Goal: Task Accomplishment & Management: Complete application form

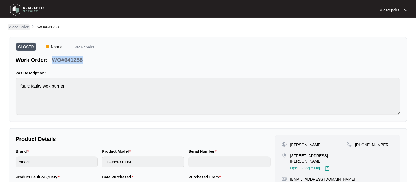
click at [19, 26] on p "Work Order" at bounding box center [19, 26] width 20 height 5
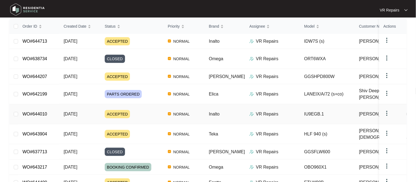
scroll to position [71, 0]
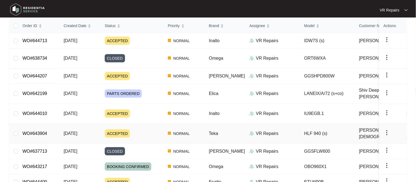
click at [40, 131] on link "WO#643904" at bounding box center [34, 133] width 25 height 5
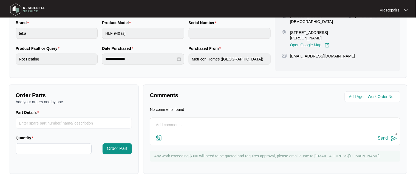
scroll to position [130, 0]
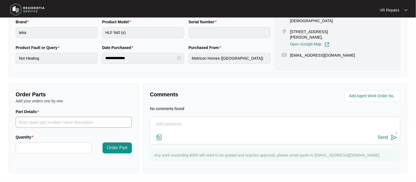
click at [42, 124] on input "Part Details" at bounding box center [74, 122] width 116 height 11
type input "hinges, 83116206"
click at [38, 147] on input "Quantity" at bounding box center [53, 148] width 75 height 10
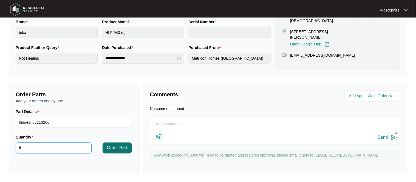
type input "*"
click at [114, 151] on span "Order Part" at bounding box center [117, 148] width 21 height 7
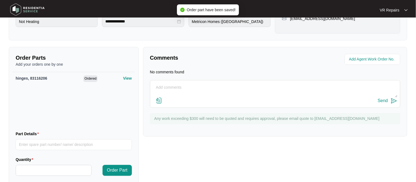
scroll to position [176, 0]
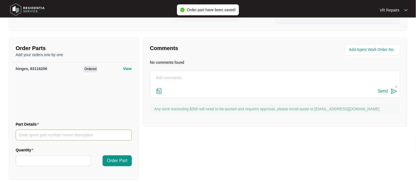
click at [49, 134] on input "Part Details" at bounding box center [74, 135] width 116 height 11
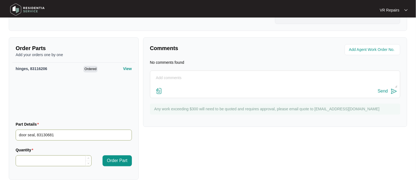
type input "door seal, 83130681"
click at [44, 163] on input "Quantity" at bounding box center [53, 161] width 75 height 10
type input "*"
click at [119, 161] on span "Order Part" at bounding box center [117, 161] width 21 height 7
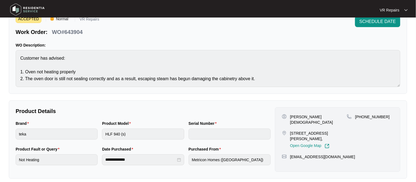
scroll to position [0, 0]
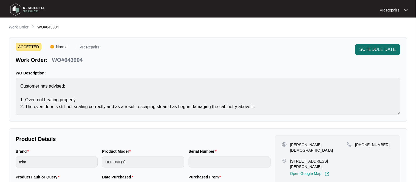
click at [372, 49] on span "SCHEDULE DATE" at bounding box center [377, 49] width 36 height 7
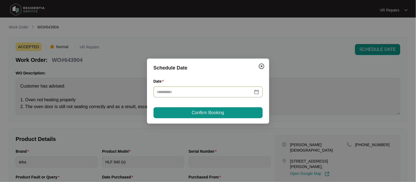
click at [256, 94] on div at bounding box center [208, 92] width 103 height 6
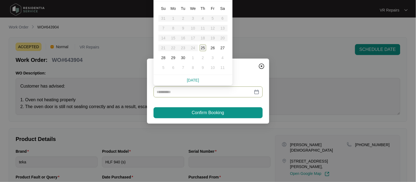
click at [202, 49] on div "25" at bounding box center [203, 48] width 7 height 7
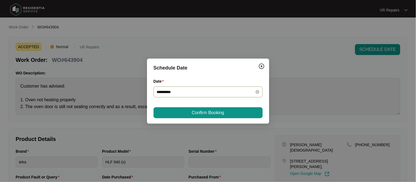
type input "**********"
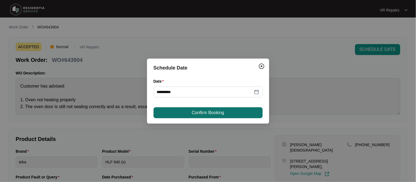
click at [211, 111] on span "Confirm Booking" at bounding box center [208, 113] width 32 height 7
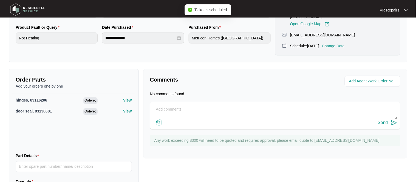
scroll to position [157, 0]
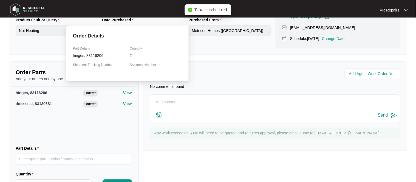
click at [127, 90] on p "View" at bounding box center [127, 92] width 9 height 5
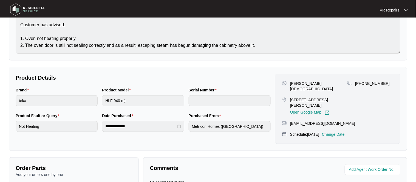
scroll to position [0, 0]
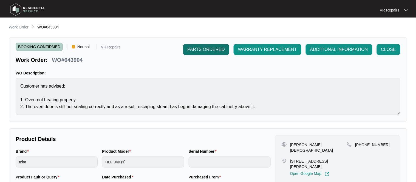
click at [205, 52] on span "PARTS ORDERED" at bounding box center [205, 49] width 37 height 7
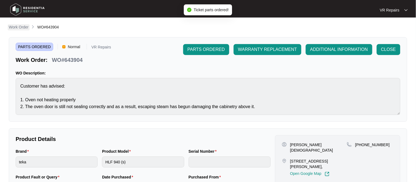
click at [22, 25] on p "Work Order" at bounding box center [19, 26] width 20 height 5
